Goal: Information Seeking & Learning: Compare options

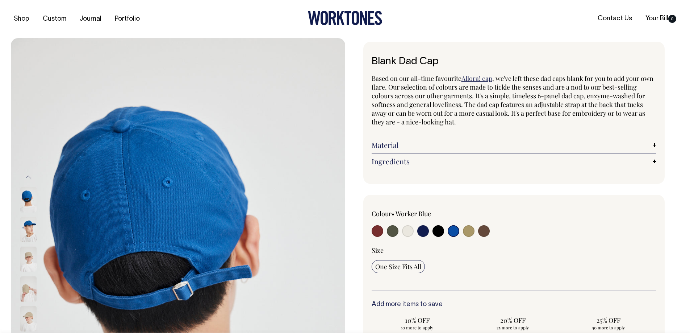
select select "Worker Blue"
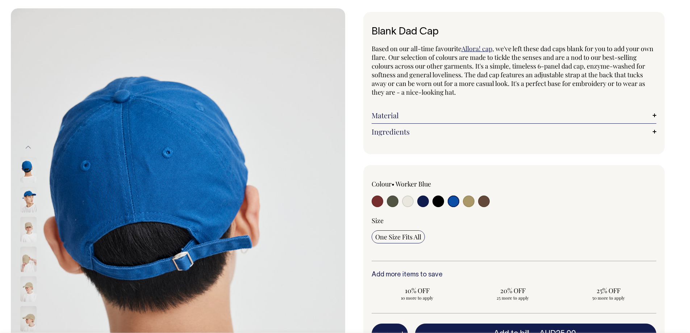
click at [411, 202] on input "radio" at bounding box center [408, 201] width 12 height 12
radio input "true"
select select "Natural"
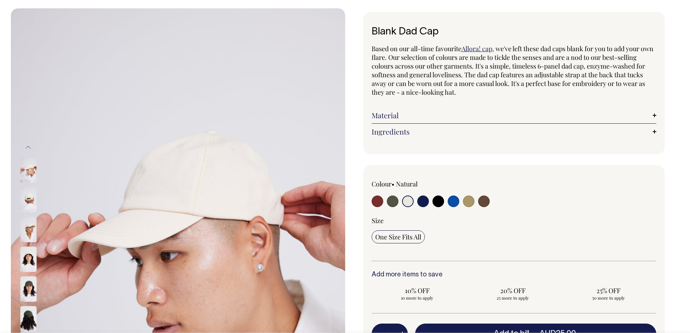
click at [465, 204] on input "radio" at bounding box center [469, 201] width 12 height 12
radio input "true"
select select "Washed Khaki"
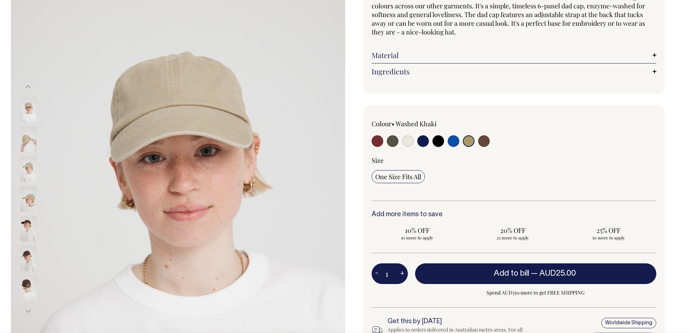
scroll to position [89, 0]
click at [27, 142] on img at bounding box center [28, 139] width 16 height 25
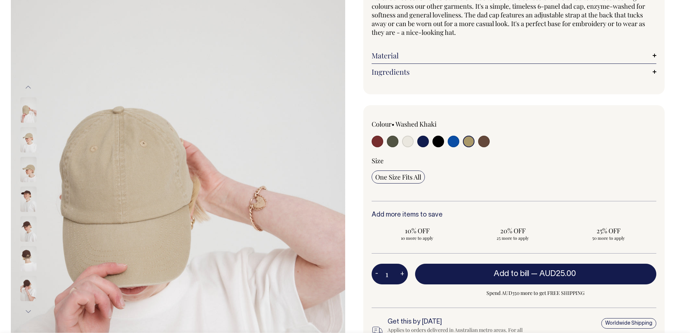
click at [30, 155] on div at bounding box center [38, 140] width 36 height 30
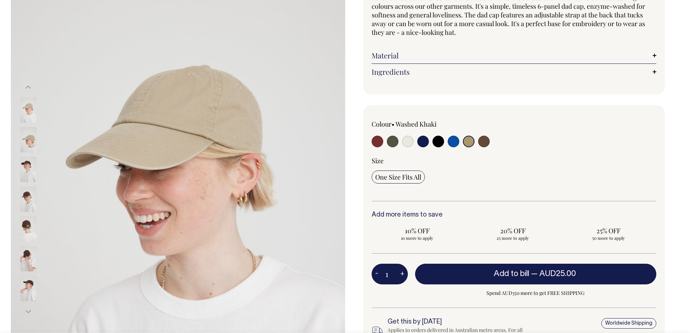
click at [30, 174] on img at bounding box center [28, 169] width 16 height 25
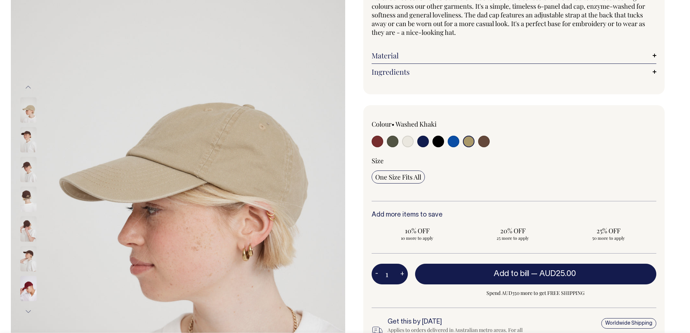
click at [30, 87] on button "Previous" at bounding box center [28, 87] width 11 height 16
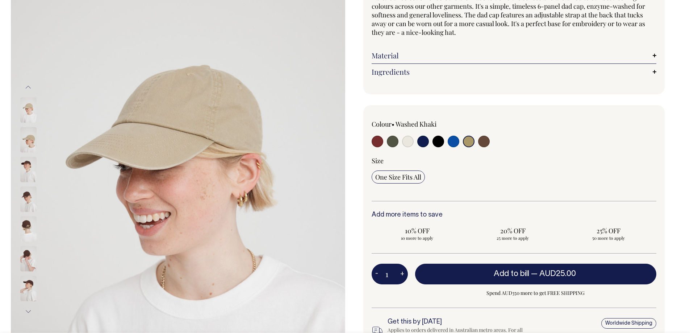
click at [30, 87] on button "Previous" at bounding box center [28, 87] width 11 height 16
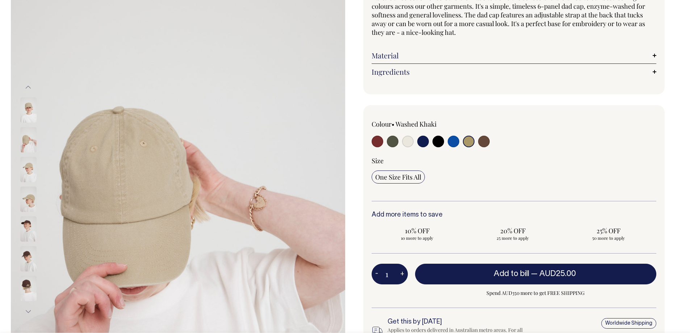
click at [30, 87] on button "Previous" at bounding box center [28, 87] width 11 height 16
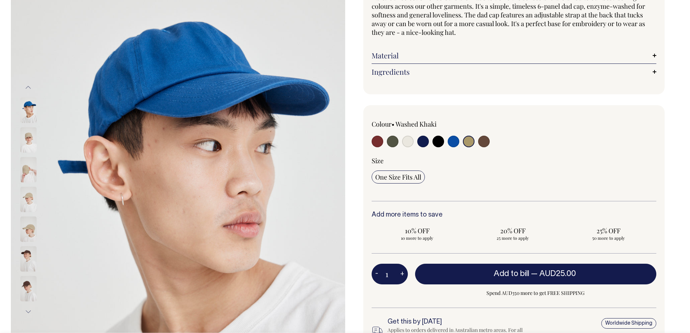
click at [27, 176] on img at bounding box center [28, 169] width 16 height 25
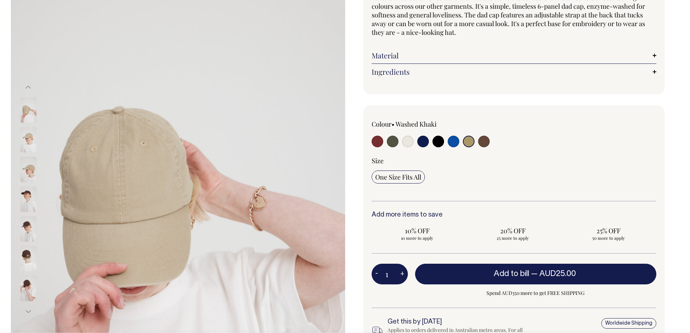
click at [33, 137] on img at bounding box center [28, 139] width 16 height 25
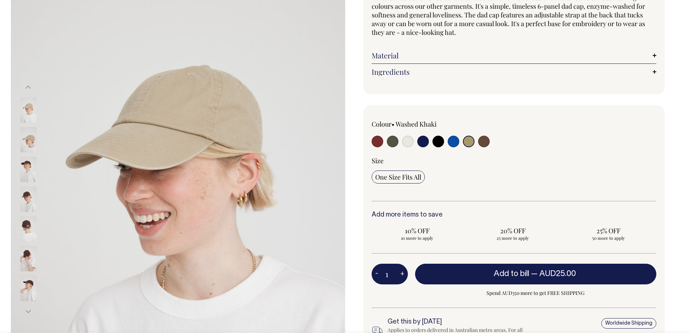
click at [28, 262] on img at bounding box center [28, 258] width 16 height 25
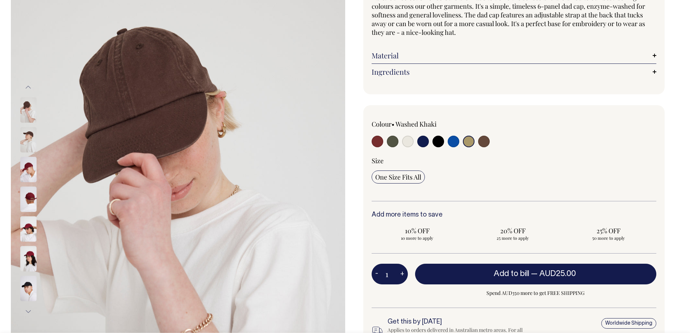
click at [28, 280] on div at bounding box center [38, 50] width 36 height 2465
click at [28, 246] on img at bounding box center [28, 258] width 16 height 25
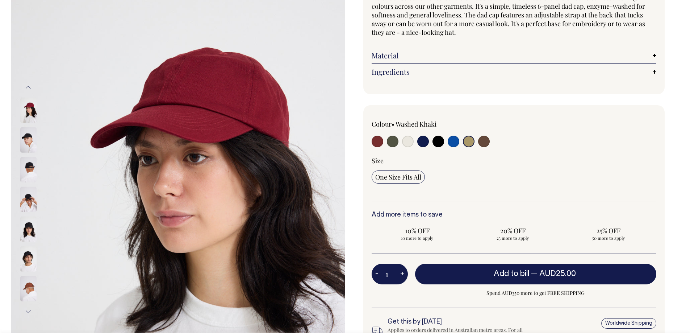
click at [32, 171] on img at bounding box center [28, 169] width 16 height 25
